Goal: Task Accomplishment & Management: Manage account settings

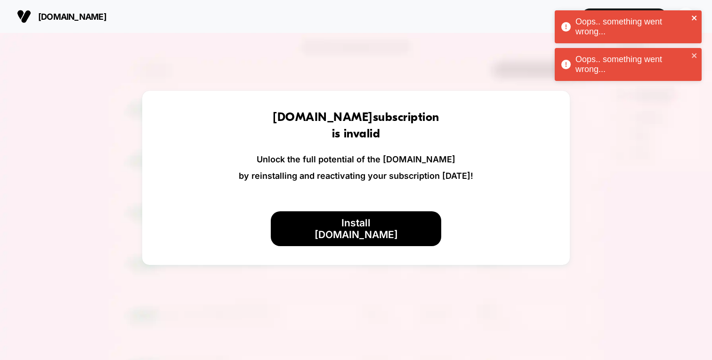
click at [693, 16] on icon "close" at bounding box center [694, 18] width 7 height 8
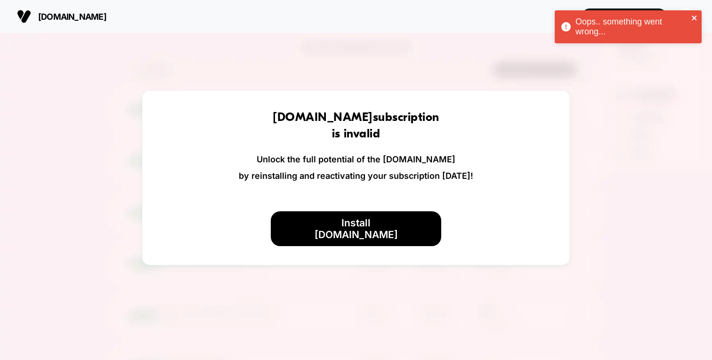
click at [694, 18] on icon "close" at bounding box center [693, 18] width 5 height 5
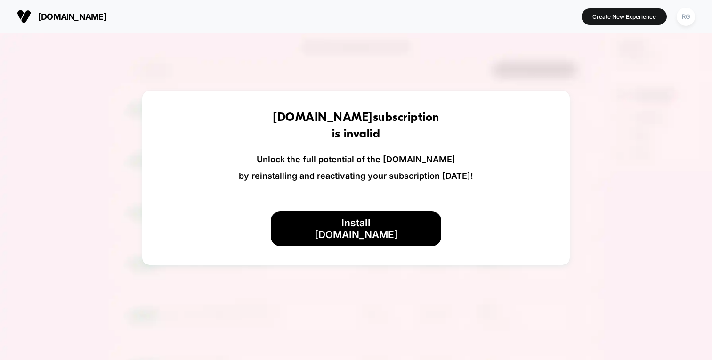
click at [692, 18] on div "Oops.. something went wrong..." at bounding box center [628, 28] width 151 height 41
click at [685, 18] on div "RG" at bounding box center [685, 17] width 18 height 18
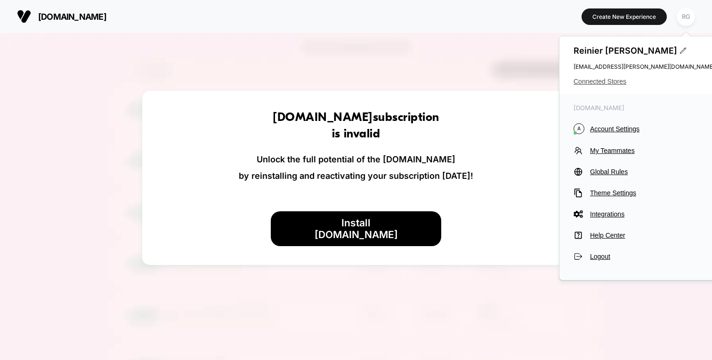
click at [611, 82] on span "Connected Stores" at bounding box center [643, 82] width 141 height 8
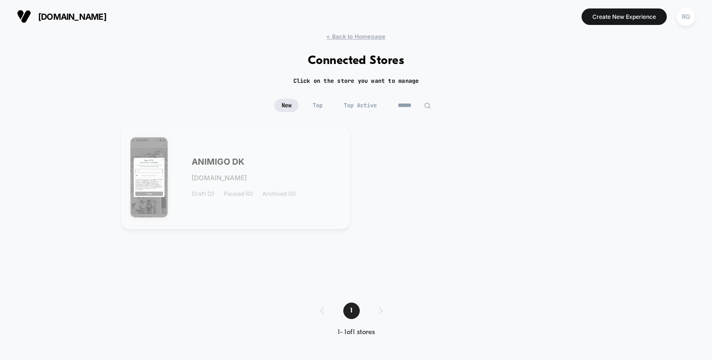
click at [247, 180] on span "animigo-dk.myshopify.com" at bounding box center [219, 178] width 55 height 7
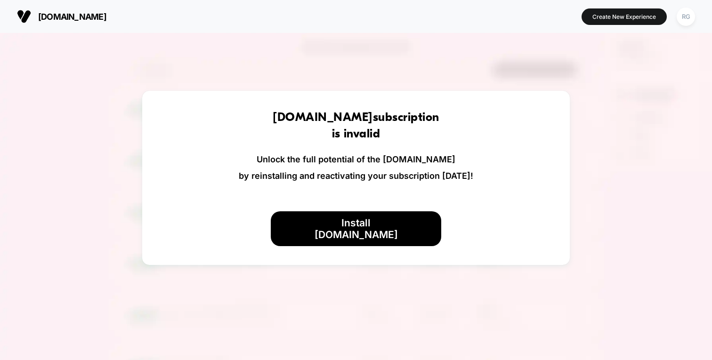
click at [693, 23] on button "RG" at bounding box center [685, 16] width 24 height 19
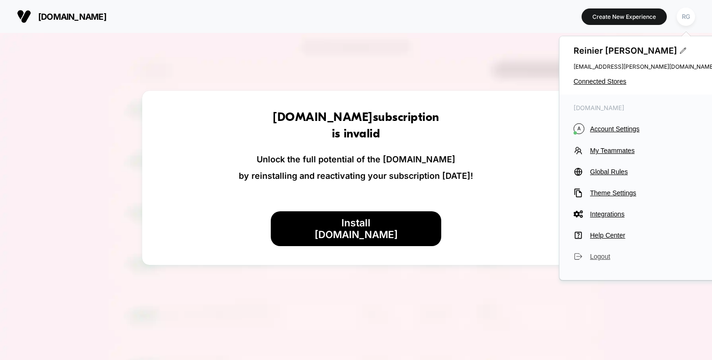
click at [596, 256] on span "Logout" at bounding box center [652, 257] width 125 height 8
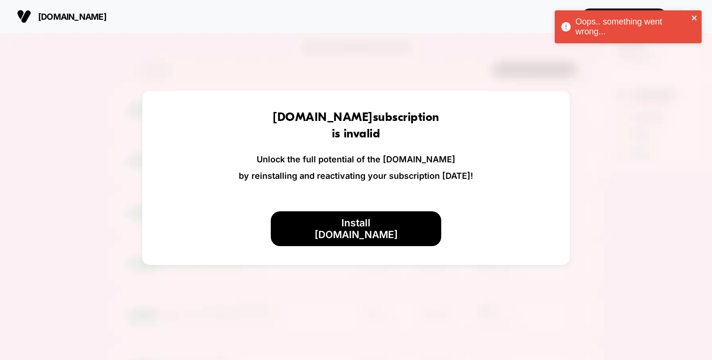
click at [693, 19] on icon "close" at bounding box center [694, 18] width 7 height 8
